Goal: Information Seeking & Learning: Learn about a topic

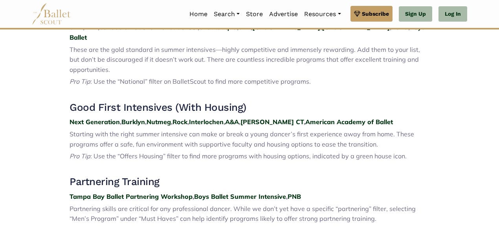
scroll to position [328, 0]
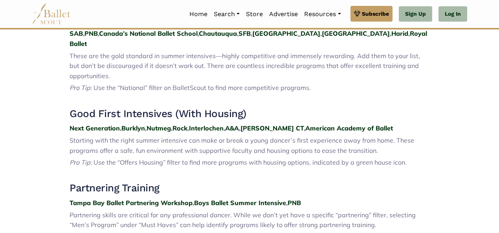
click at [162, 124] on strong "Nutmeg" at bounding box center [158, 128] width 24 height 8
click at [238, 124] on strong "A&A" at bounding box center [232, 128] width 14 height 8
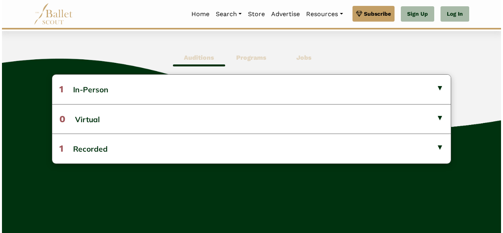
scroll to position [208, 0]
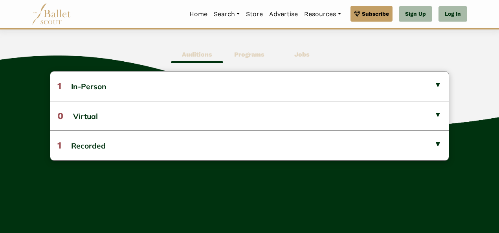
click at [431, 87] on button "1 In-Person" at bounding box center [249, 85] width 398 height 29
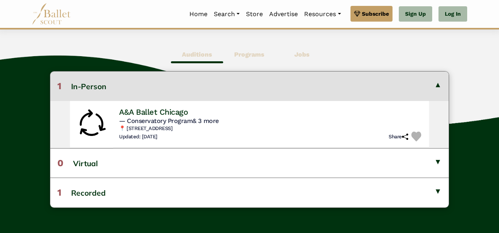
click at [149, 115] on h4 "A&A Ballet Chicago" at bounding box center [153, 112] width 69 height 10
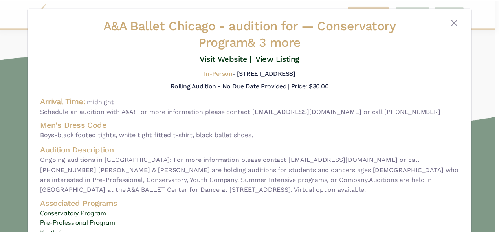
scroll to position [0, 0]
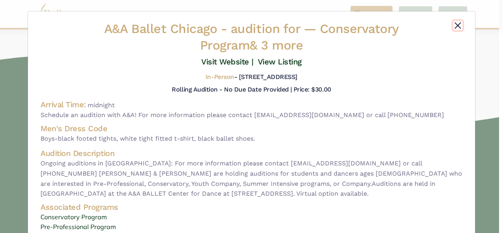
click at [456, 26] on button "Close" at bounding box center [457, 25] width 9 height 9
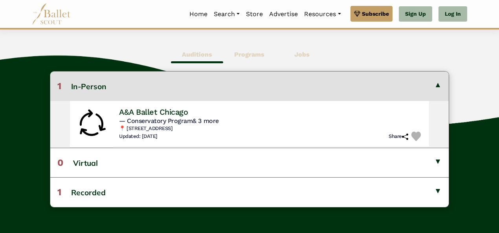
click at [221, 196] on button "1 Recorded" at bounding box center [249, 191] width 398 height 29
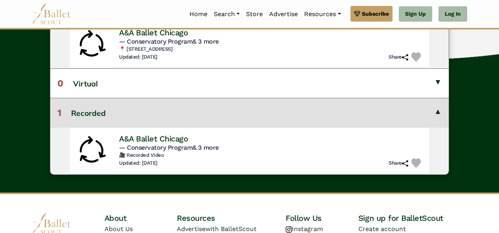
scroll to position [291, 0]
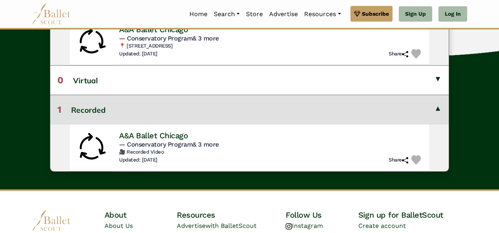
click at [287, 95] on button "1 Recorded" at bounding box center [249, 109] width 398 height 29
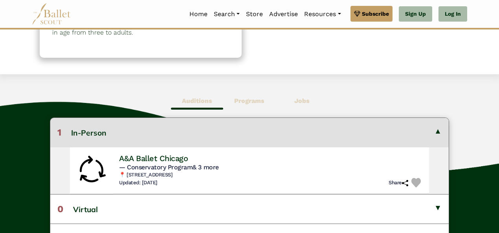
scroll to position [157, 0]
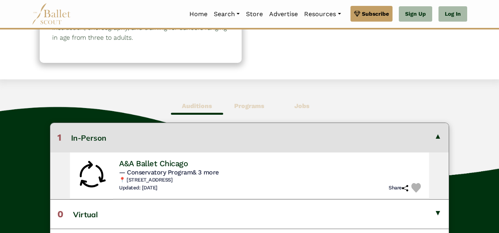
click at [258, 104] on b "Programs" at bounding box center [249, 105] width 30 height 7
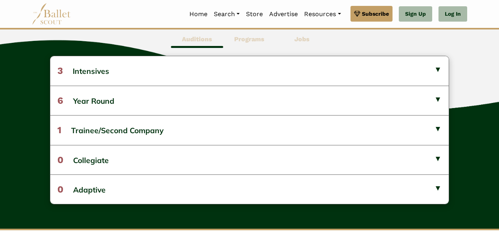
scroll to position [224, 0]
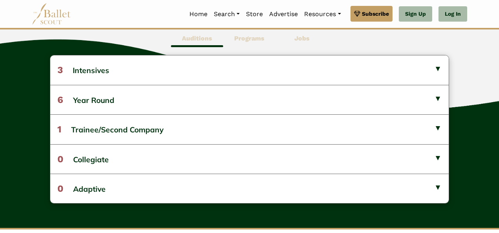
click at [323, 75] on button "3 Intensives" at bounding box center [249, 69] width 398 height 29
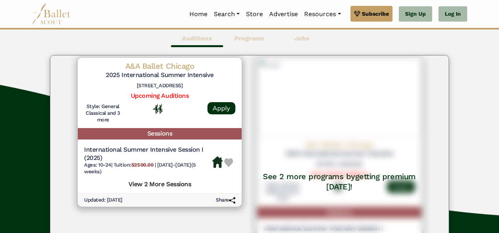
scroll to position [32, 0]
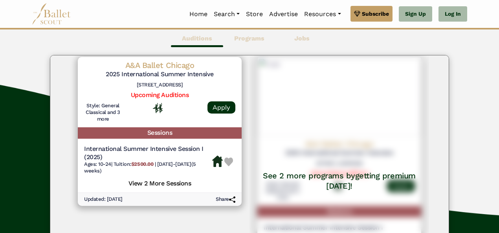
click at [148, 73] on h5 "2025 International Summer Intensive" at bounding box center [159, 74] width 151 height 8
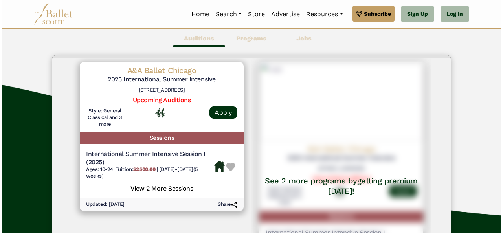
scroll to position [20, 0]
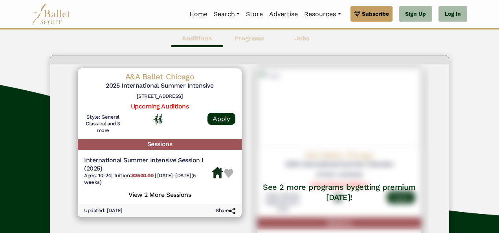
click at [155, 135] on div at bounding box center [160, 125] width 76 height 23
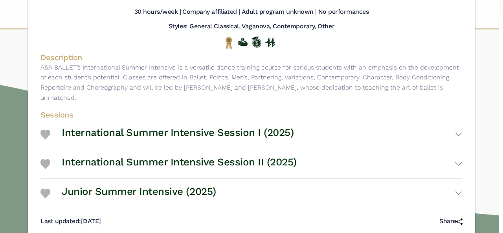
scroll to position [97, 0]
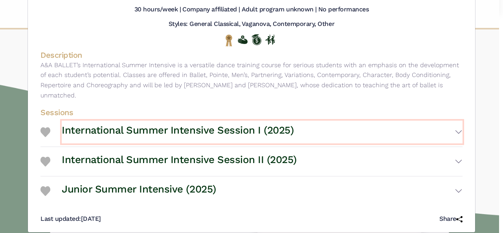
click at [346, 121] on button "International Summer Intensive Session I (2025)" at bounding box center [262, 132] width 401 height 23
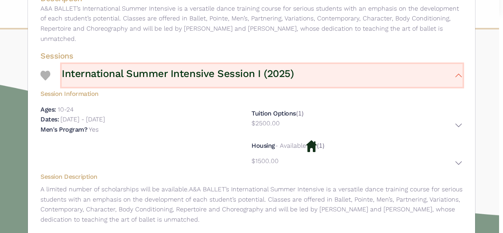
scroll to position [154, 0]
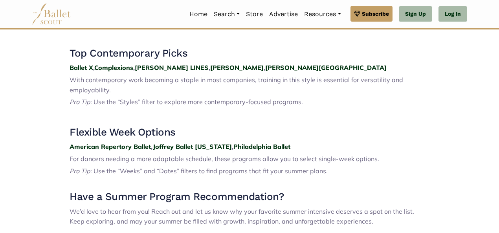
scroll to position [1116, 0]
